Goal: Navigation & Orientation: Find specific page/section

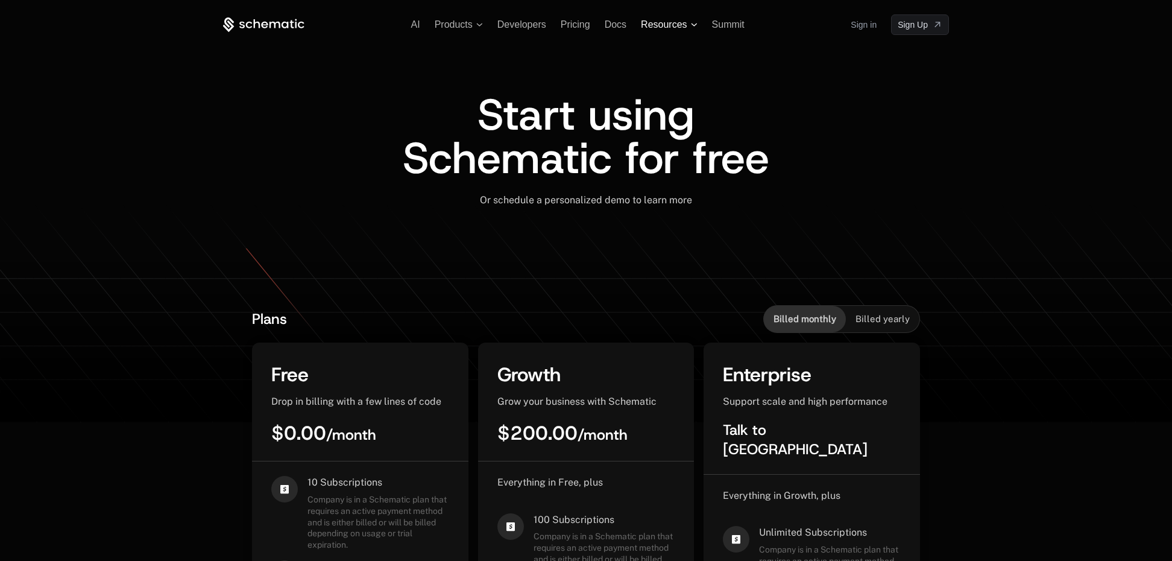
click at [664, 24] on span "Resources" at bounding box center [664, 24] width 46 height 11
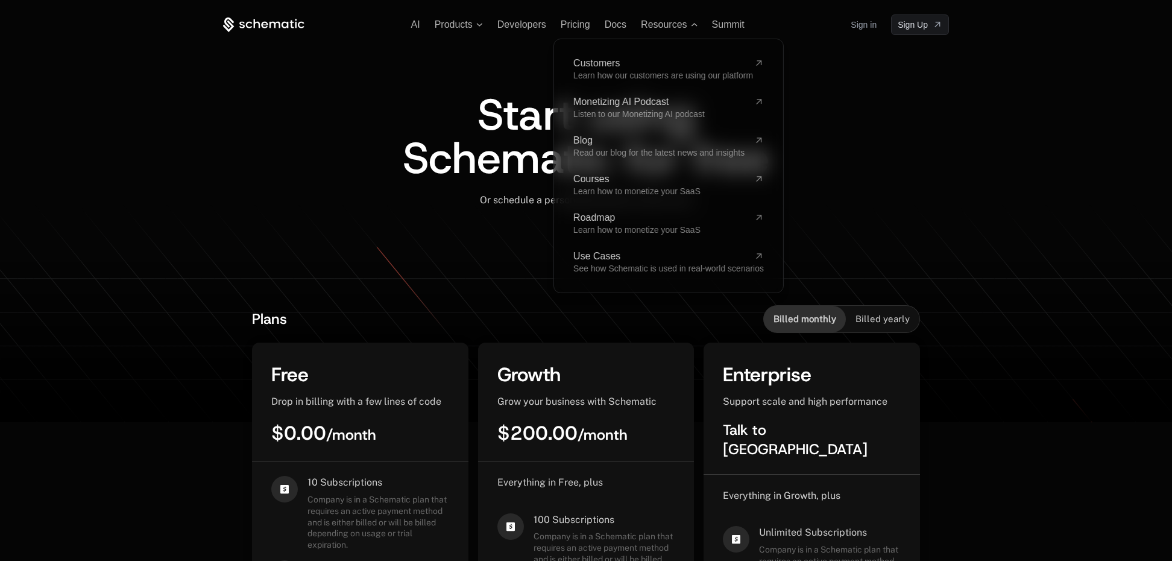
click at [271, 109] on div "Start using Schematic for free" at bounding box center [586, 143] width 726 height 101
click at [254, 24] on icon at bounding box center [257, 23] width 7 height 9
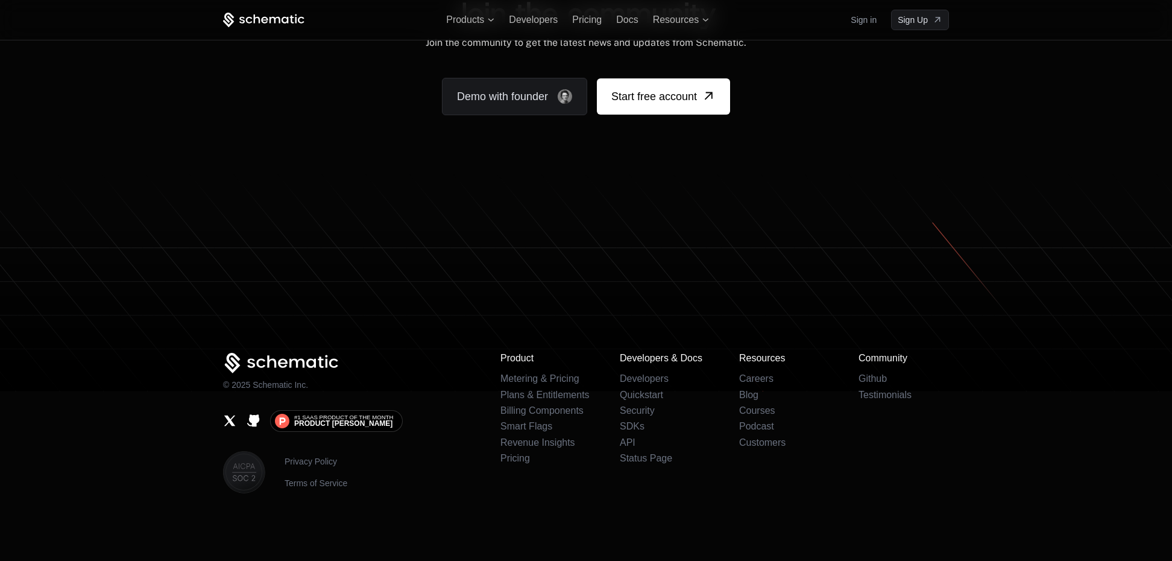
scroll to position [7416, 0]
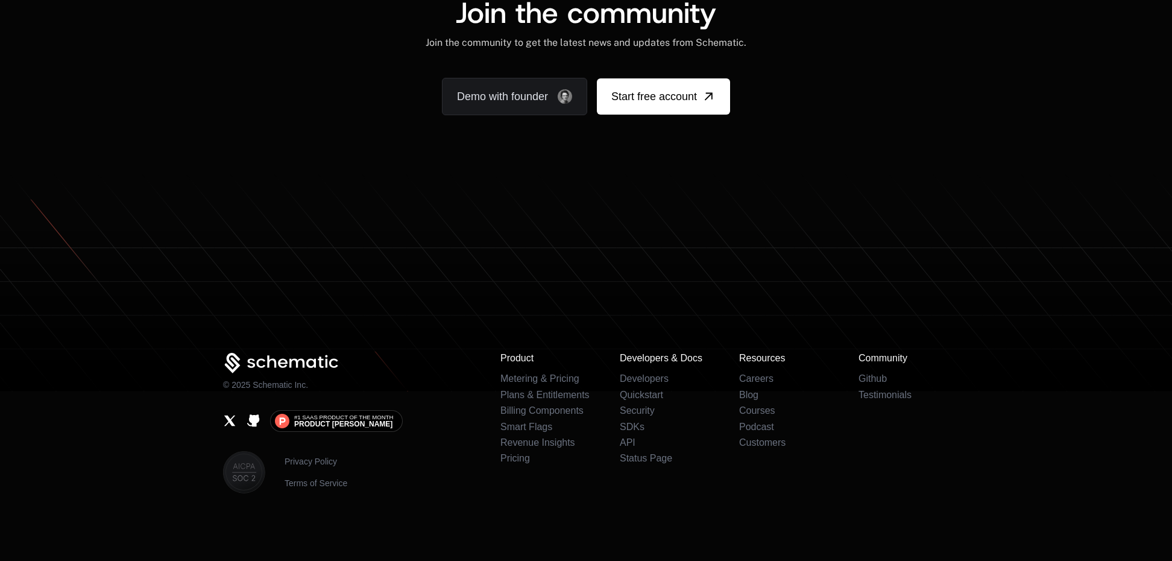
scroll to position [7457, 0]
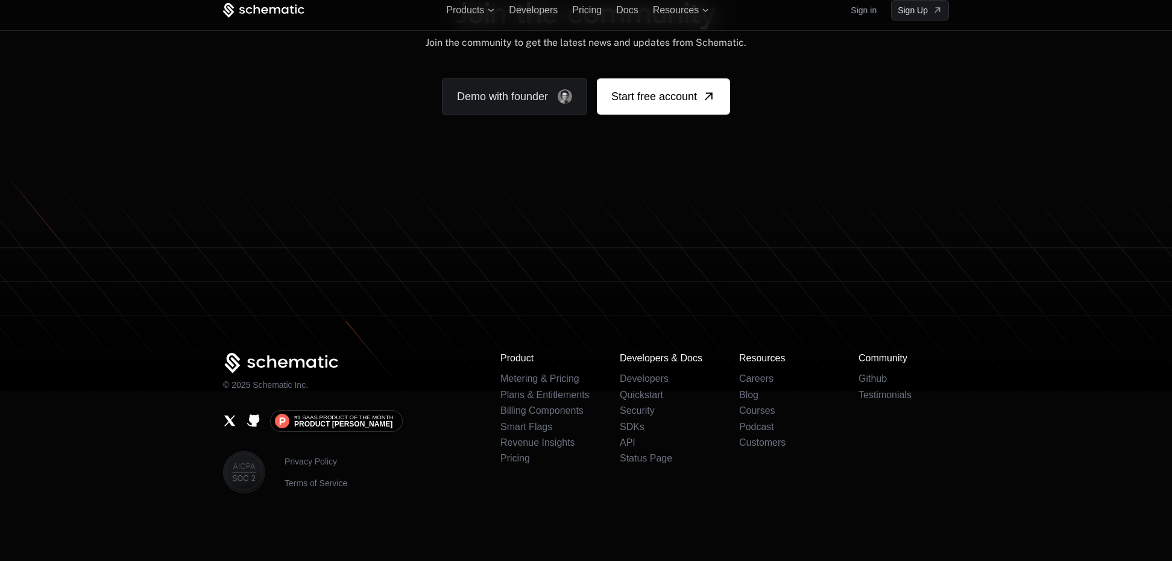
scroll to position [7430, 0]
